Goal: Find specific page/section: Find specific page/section

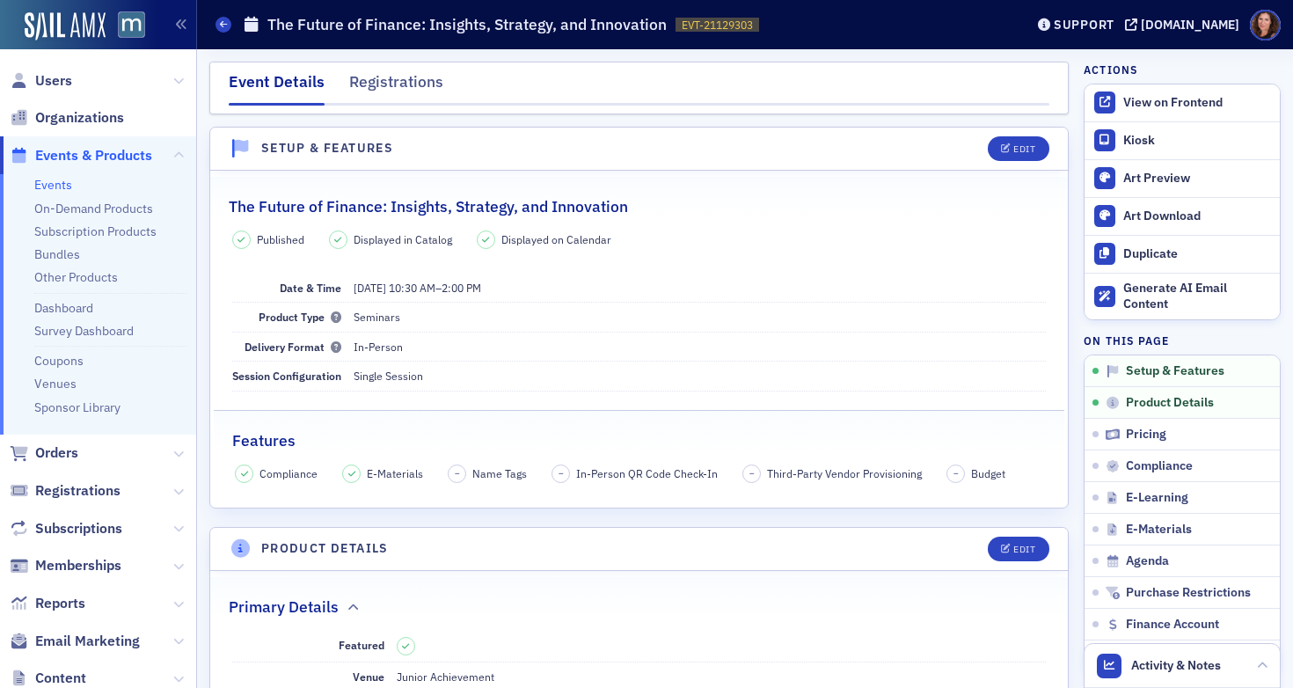
click at [67, 182] on link "Events" at bounding box center [53, 185] width 38 height 16
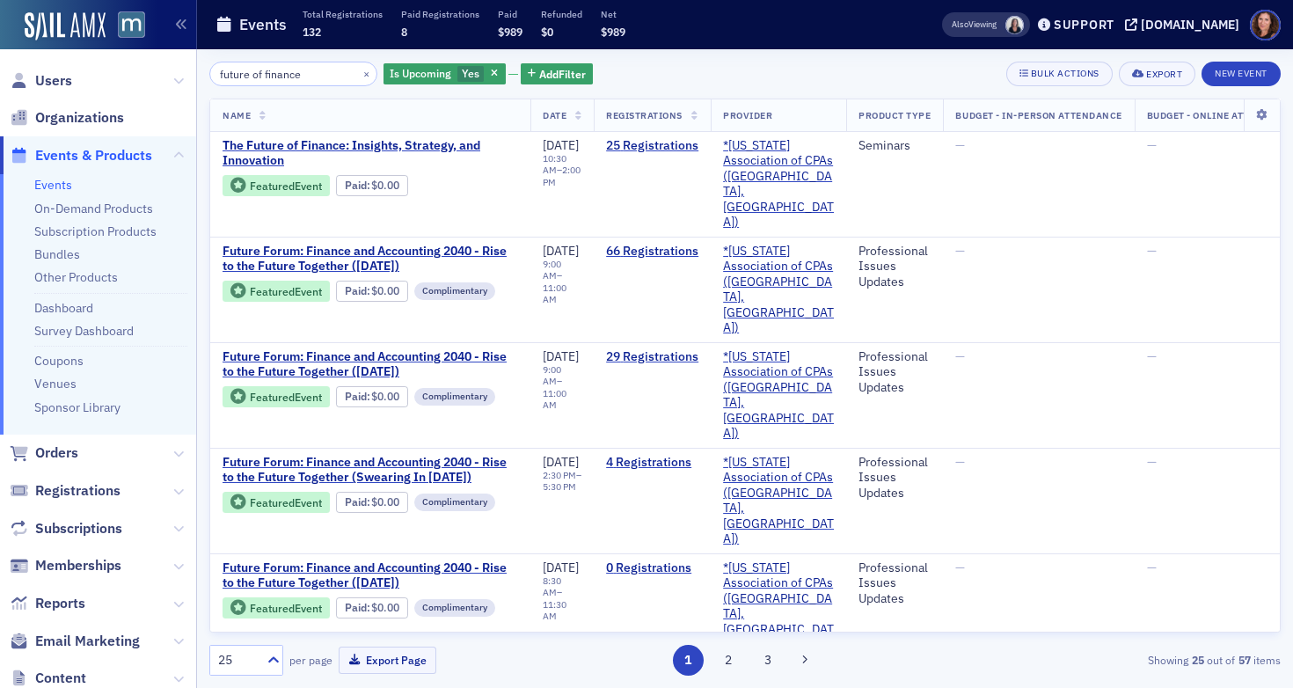
type input "future of finance"
click at [359, 73] on button "×" at bounding box center [367, 73] width 16 height 16
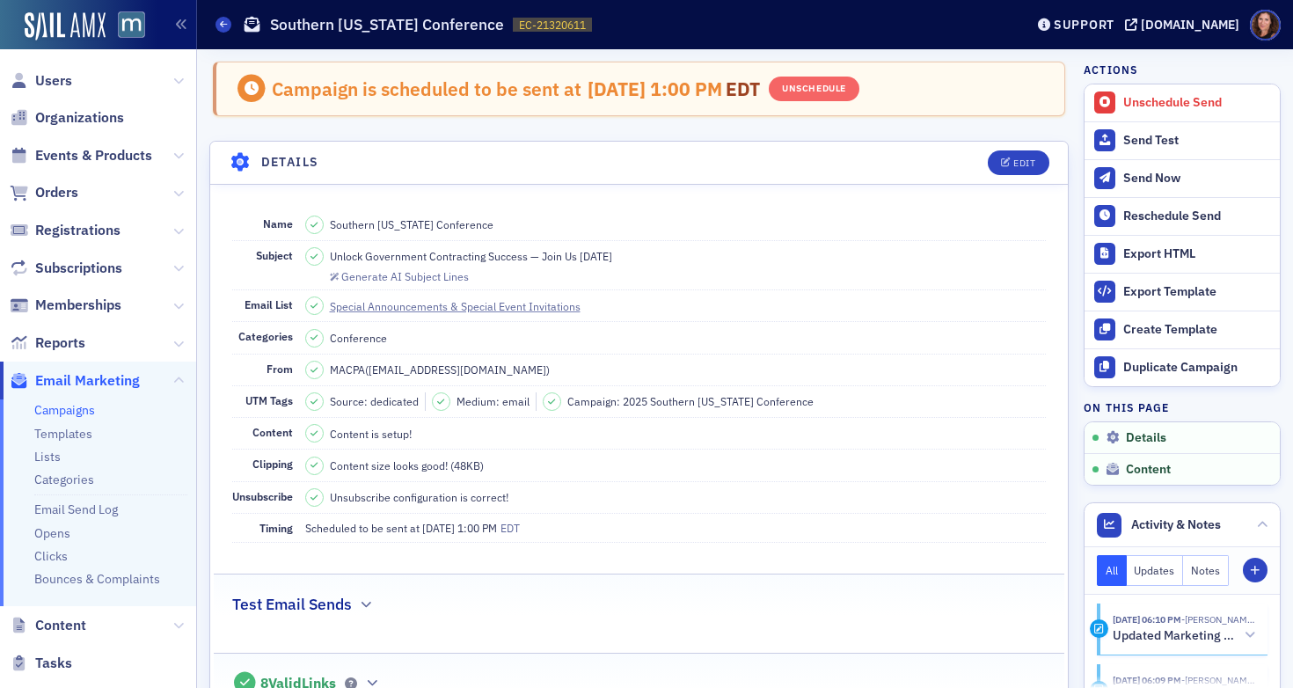
scroll to position [877, 0]
